Goal: Information Seeking & Learning: Find specific fact

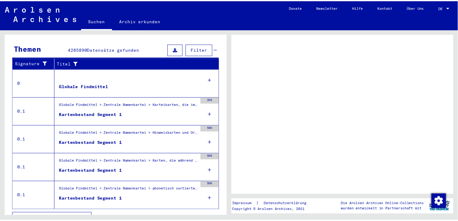
scroll to position [114, 0]
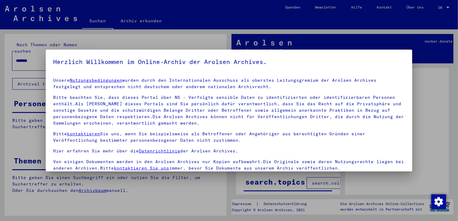
drag, startPoint x: 225, startPoint y: 75, endPoint x: 227, endPoint y: 151, distance: 76.1
click at [437, 132] on div at bounding box center [229, 110] width 458 height 221
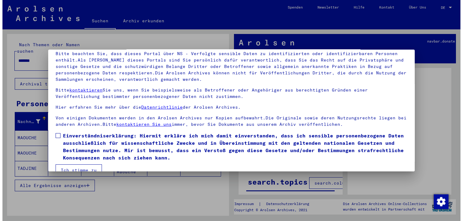
scroll to position [52, 0]
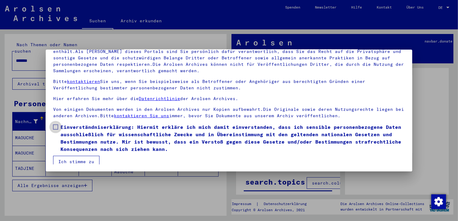
click at [54, 127] on span at bounding box center [55, 127] width 5 height 5
click at [82, 160] on button "Ich stimme zu" at bounding box center [76, 162] width 46 height 12
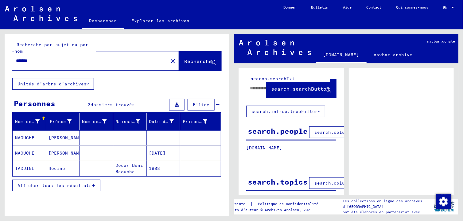
click at [26, 137] on mat-cell "MAOUCHE" at bounding box center [29, 138] width 33 height 15
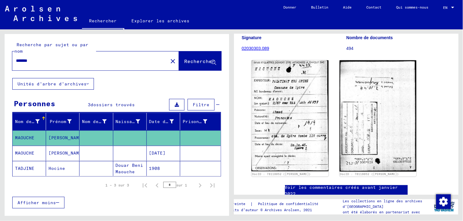
scroll to position [91, 0]
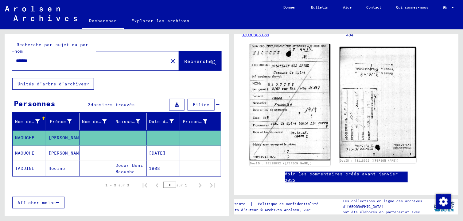
click at [275, 102] on img at bounding box center [289, 102] width 81 height 117
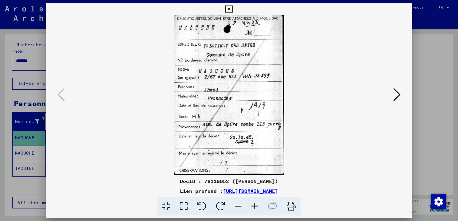
click at [398, 92] on icon at bounding box center [396, 94] width 7 height 15
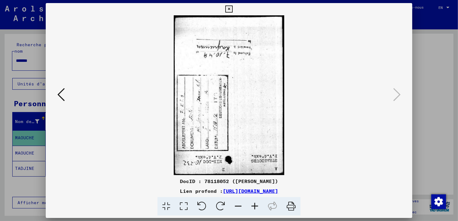
click at [57, 94] on icon at bounding box center [60, 94] width 7 height 15
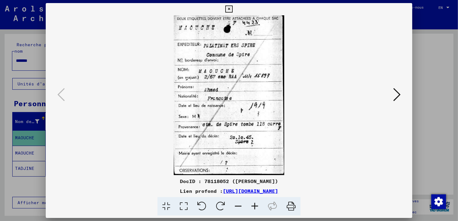
click at [223, 191] on link "[URL][DOMAIN_NAME]" at bounding box center [250, 191] width 55 height 6
click at [430, 26] on div at bounding box center [229, 110] width 458 height 221
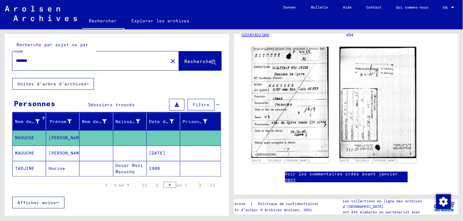
click at [49, 63] on input "*******" at bounding box center [90, 61] width 148 height 6
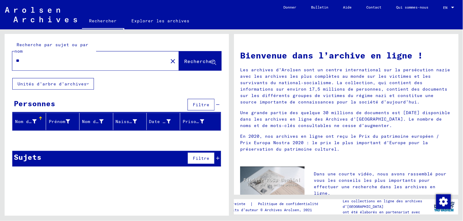
type input "*"
click at [232, 73] on div "Bienvenue dans l’archive en ligne ! Les archives d’[GEOGRAPHIC_DATA] sont un ce…" at bounding box center [347, 122] width 231 height 187
click at [137, 63] on input "******" at bounding box center [88, 61] width 144 height 6
click at [34, 121] on font "Nom de famille" at bounding box center [34, 122] width 39 height 6
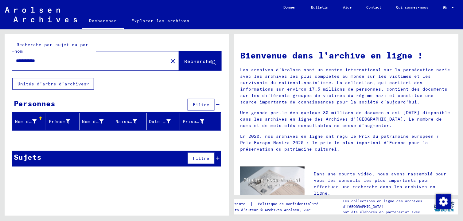
click at [56, 61] on input "**********" at bounding box center [88, 61] width 144 height 6
type input "*"
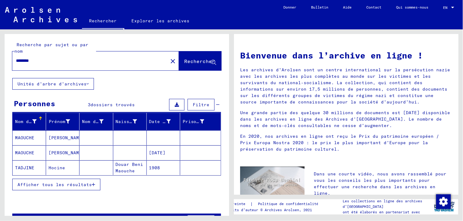
click at [38, 153] on mat-cell "MAOUCHE" at bounding box center [29, 153] width 33 height 15
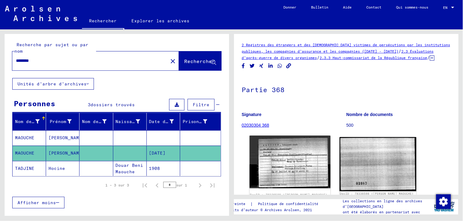
click at [291, 161] on img at bounding box center [289, 162] width 81 height 53
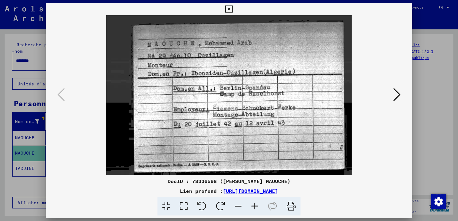
click at [396, 91] on icon at bounding box center [396, 94] width 7 height 15
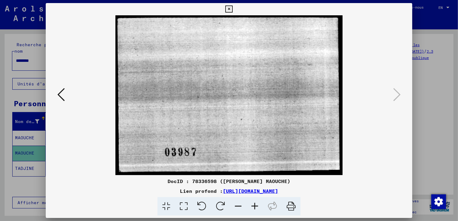
click at [61, 94] on icon at bounding box center [60, 94] width 7 height 15
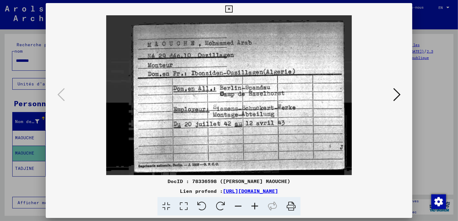
click at [25, 61] on div at bounding box center [229, 110] width 458 height 221
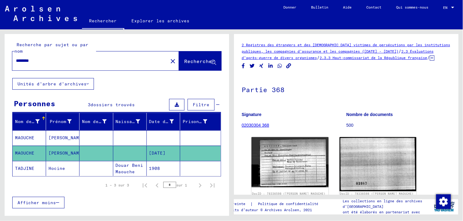
click at [87, 84] on icon at bounding box center [88, 84] width 2 height 4
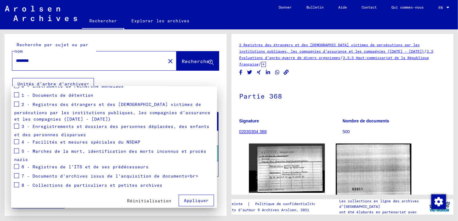
scroll to position [82, 0]
click at [17, 149] on span at bounding box center [16, 150] width 5 height 5
click at [187, 196] on button "Appliquer" at bounding box center [196, 200] width 35 height 12
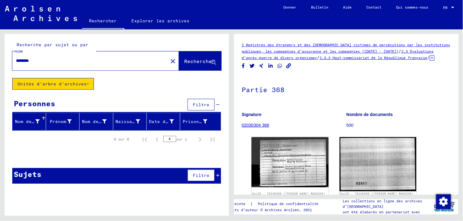
click at [89, 82] on button "Unités d’arbre d’archives" at bounding box center [53, 84] width 82 height 12
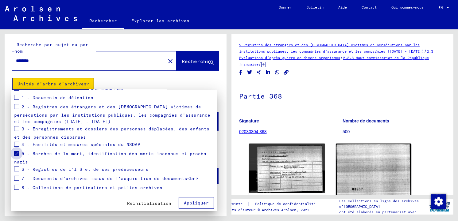
click at [16, 151] on span at bounding box center [16, 153] width 5 height 5
click at [16, 177] on span at bounding box center [16, 178] width 5 height 5
click at [16, 188] on span at bounding box center [16, 187] width 5 height 5
click at [184, 202] on span "Appliquer" at bounding box center [196, 204] width 25 height 6
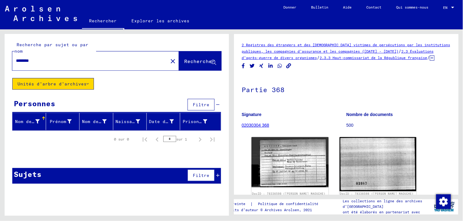
click at [90, 82] on button "Unités d’arbre d’archives" at bounding box center [53, 84] width 82 height 12
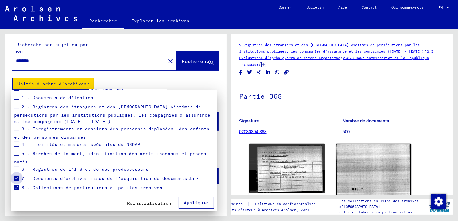
click at [17, 179] on span at bounding box center [16, 178] width 5 height 5
click at [17, 186] on span at bounding box center [16, 187] width 5 height 5
click at [193, 204] on span "Appliquer" at bounding box center [196, 204] width 25 height 6
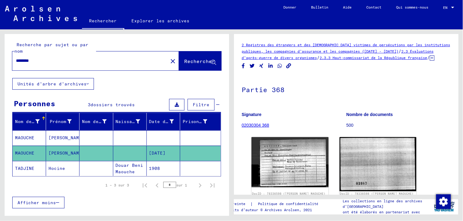
click at [56, 139] on mat-cell "[PERSON_NAME]" at bounding box center [62, 138] width 33 height 15
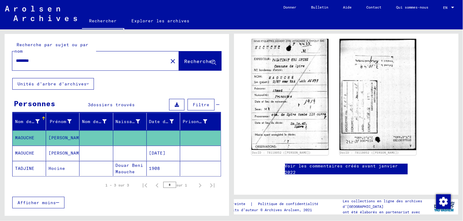
scroll to position [108, 0]
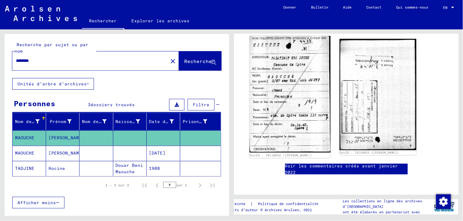
click at [289, 84] on img at bounding box center [289, 94] width 81 height 117
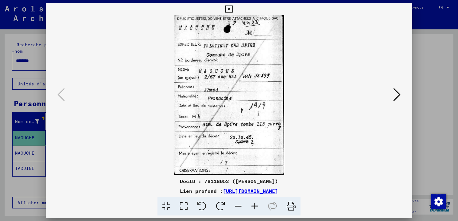
click at [397, 97] on icon at bounding box center [396, 94] width 7 height 15
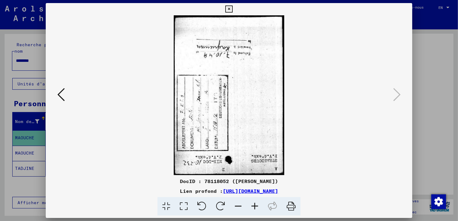
click at [57, 96] on icon at bounding box center [60, 94] width 7 height 15
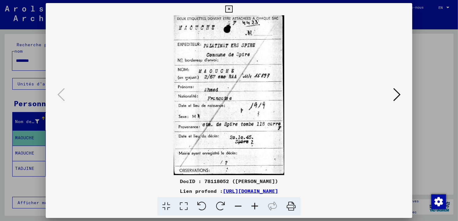
click at [429, 17] on div at bounding box center [229, 110] width 458 height 221
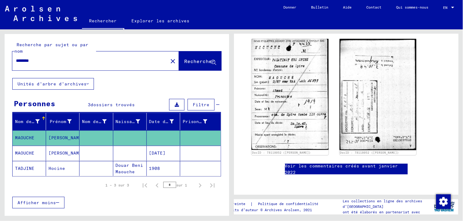
click at [47, 60] on input "*******" at bounding box center [90, 61] width 148 height 6
type input "*"
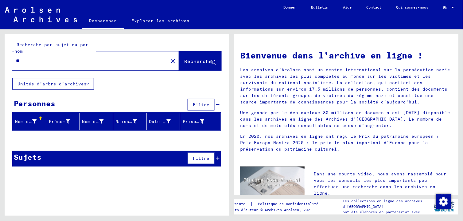
type input "*"
type input "**********"
